Goal: Transaction & Acquisition: Purchase product/service

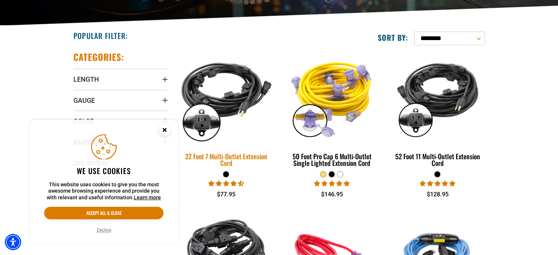
scroll to position [185, 0]
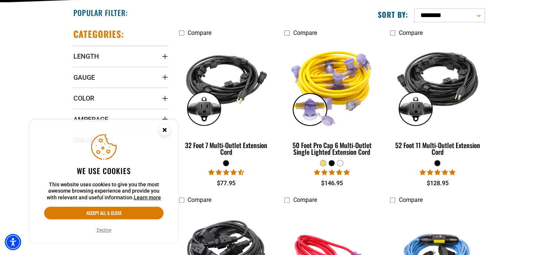
click at [166, 76] on icon "Gauge" at bounding box center [165, 77] width 6 height 6
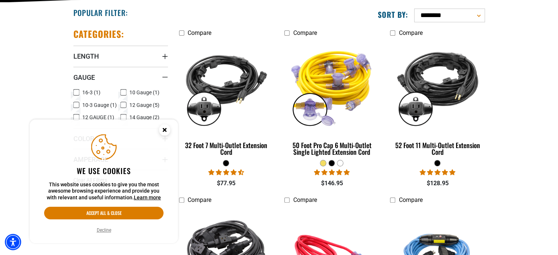
click at [167, 126] on circle "Close this option" at bounding box center [164, 129] width 11 height 11
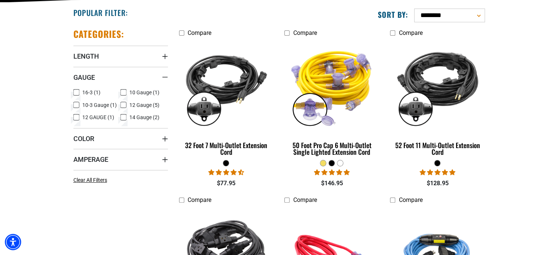
click at [123, 91] on icon at bounding box center [124, 93] width 6 height 10
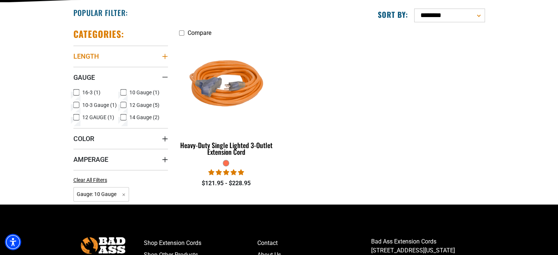
click at [148, 53] on summary "Length" at bounding box center [120, 56] width 95 height 21
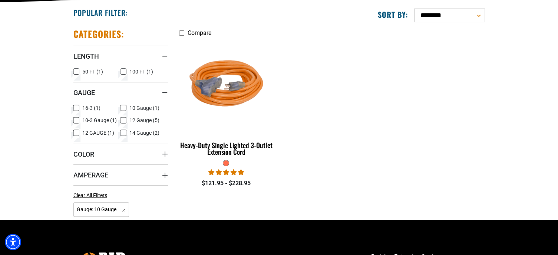
click at [121, 103] on icon at bounding box center [124, 108] width 6 height 10
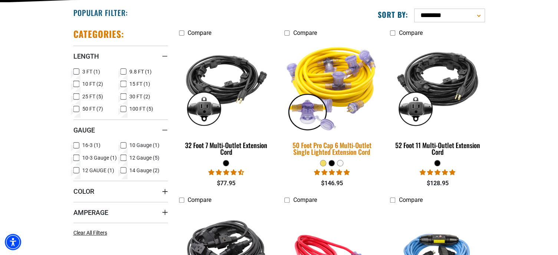
click at [357, 153] on div "50 Foot Pro Cap 6 Multi-Outlet Single Lighted Extension Cord" at bounding box center [331, 148] width 95 height 13
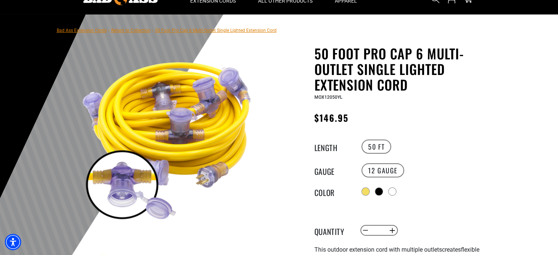
scroll to position [37, 0]
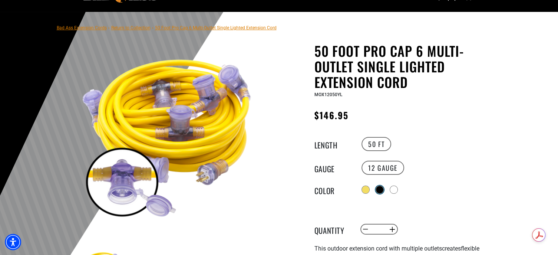
click at [381, 188] on div at bounding box center [379, 189] width 7 height 7
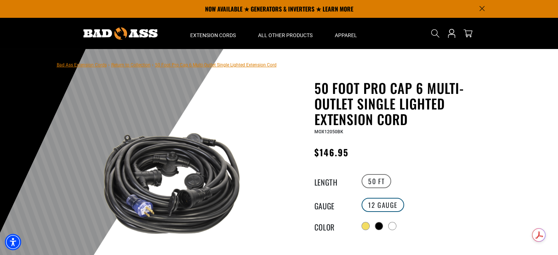
click at [387, 205] on label "12 GAUGE" at bounding box center [383, 205] width 43 height 14
click at [387, 204] on label "12 GAUGE" at bounding box center [383, 205] width 43 height 14
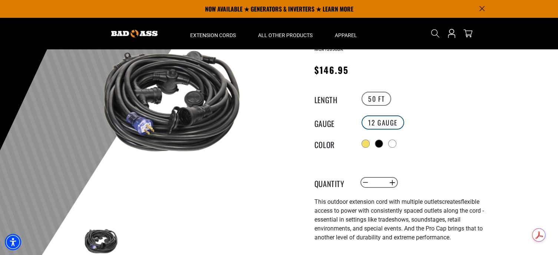
scroll to position [74, 0]
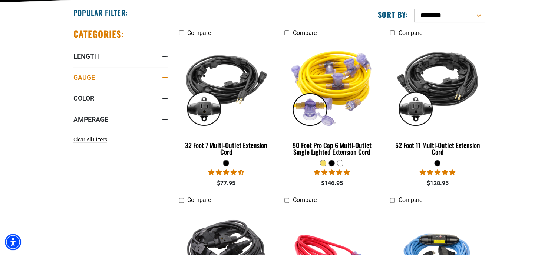
click at [161, 78] on summary "Gauge" at bounding box center [120, 77] width 95 height 21
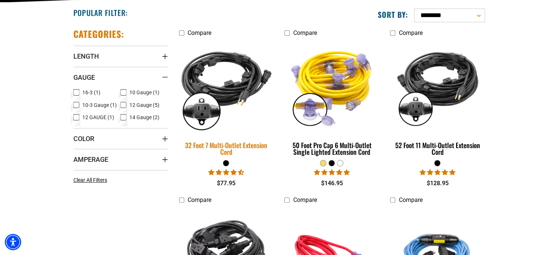
click at [236, 98] on img at bounding box center [226, 86] width 104 height 95
